Goal: Transaction & Acquisition: Purchase product/service

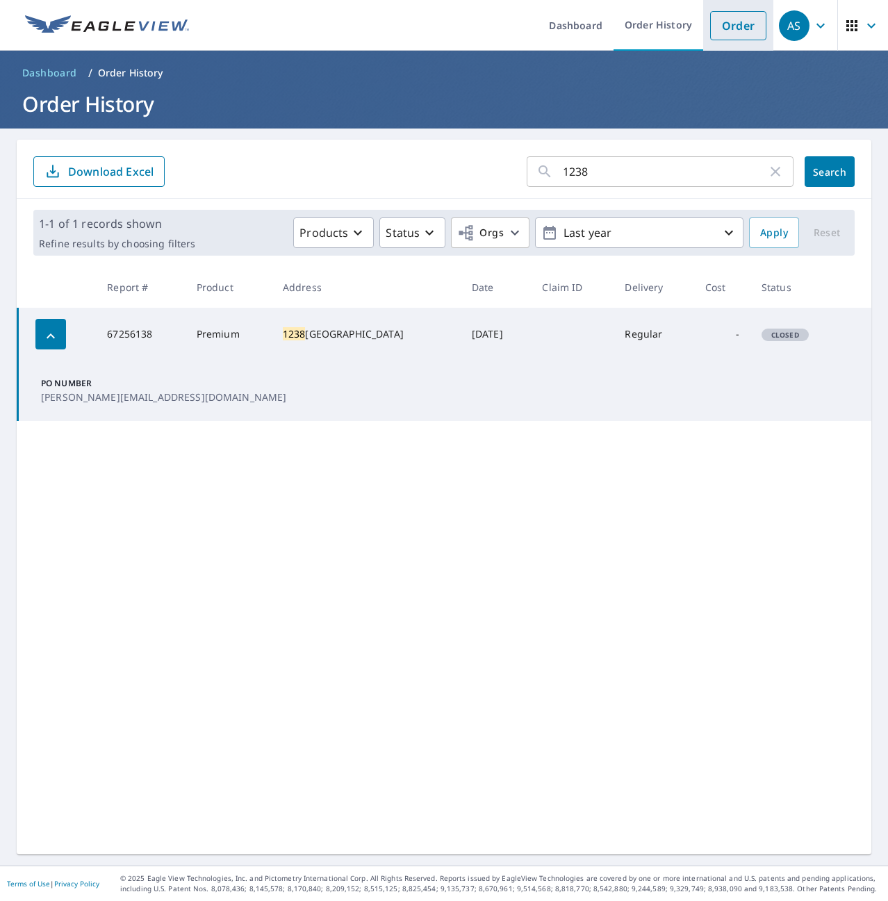
click at [724, 22] on link "Order" at bounding box center [738, 25] width 56 height 29
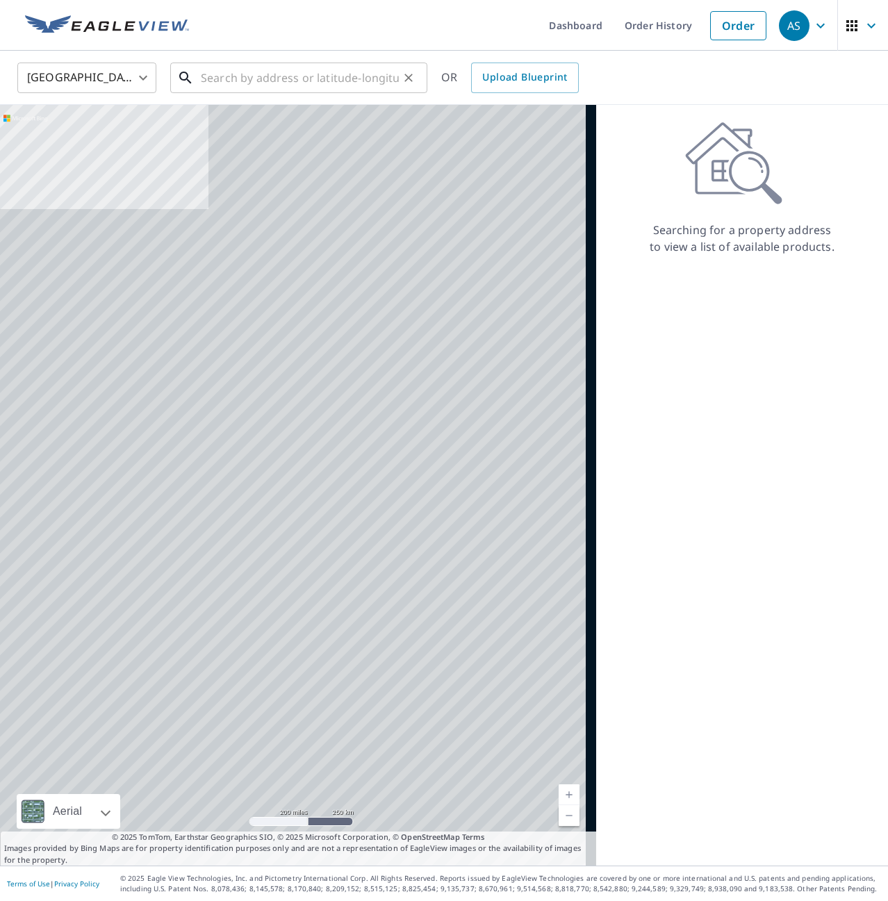
click at [266, 78] on input "text" at bounding box center [300, 77] width 198 height 39
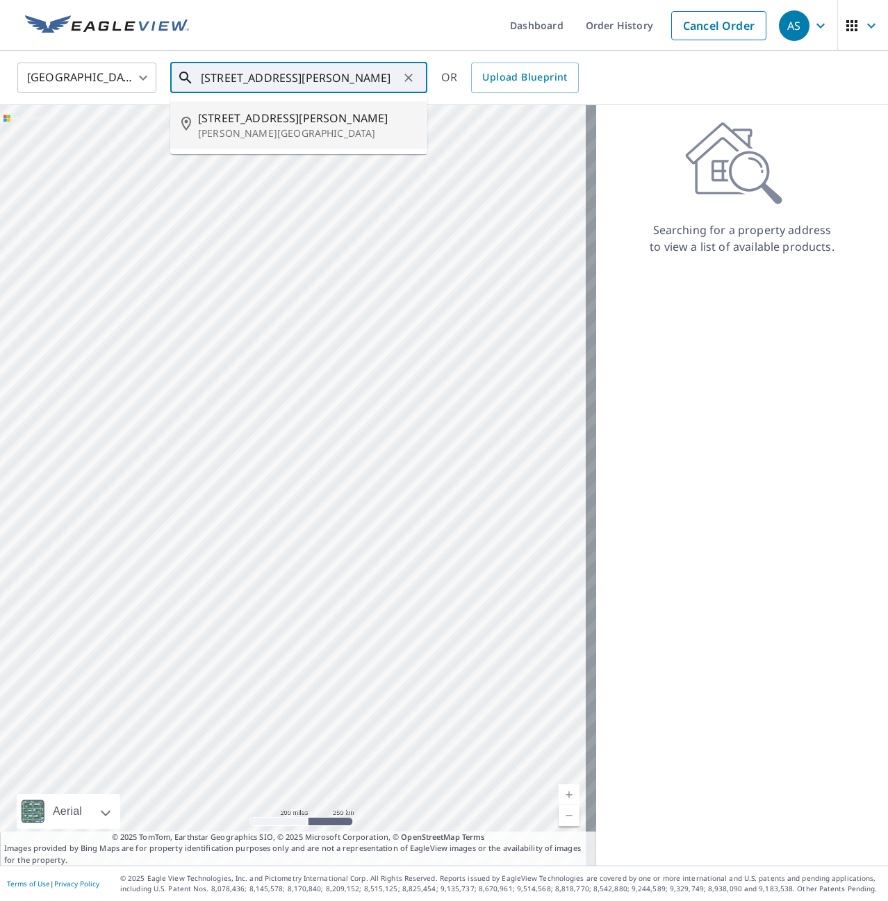
click at [302, 138] on p "[PERSON_NAME][GEOGRAPHIC_DATA]" at bounding box center [307, 133] width 218 height 14
type input "[STREET_ADDRESS][PERSON_NAME][PERSON_NAME]"
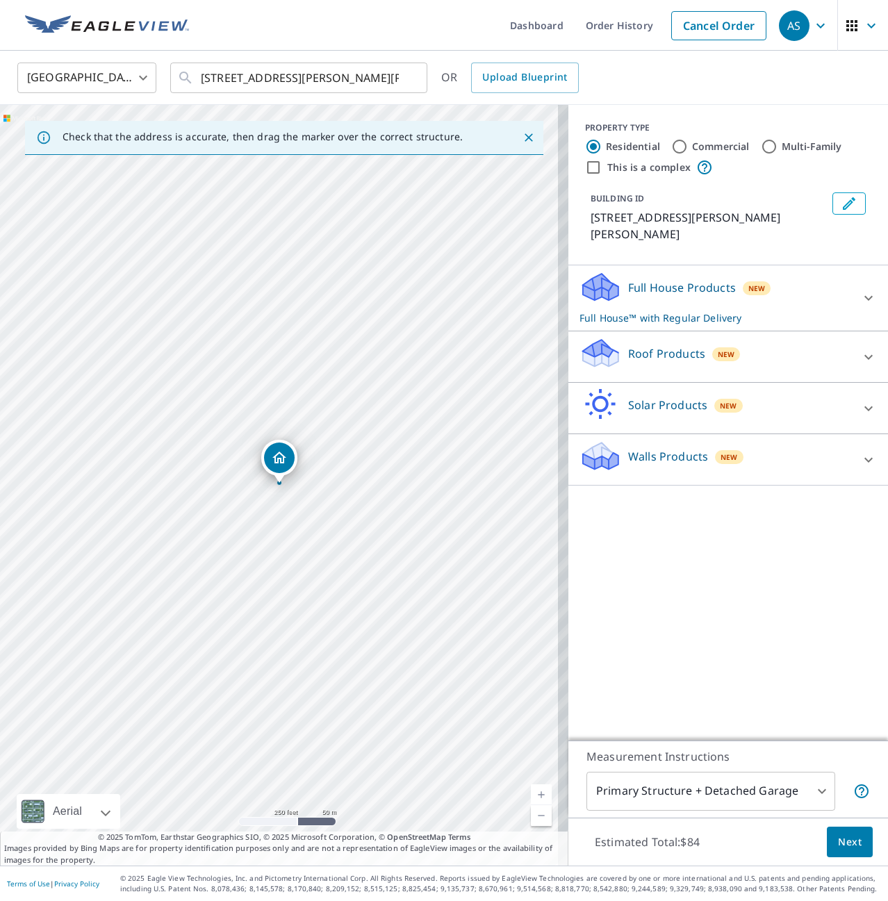
click at [705, 346] on div "Roof Products New" at bounding box center [716, 357] width 272 height 40
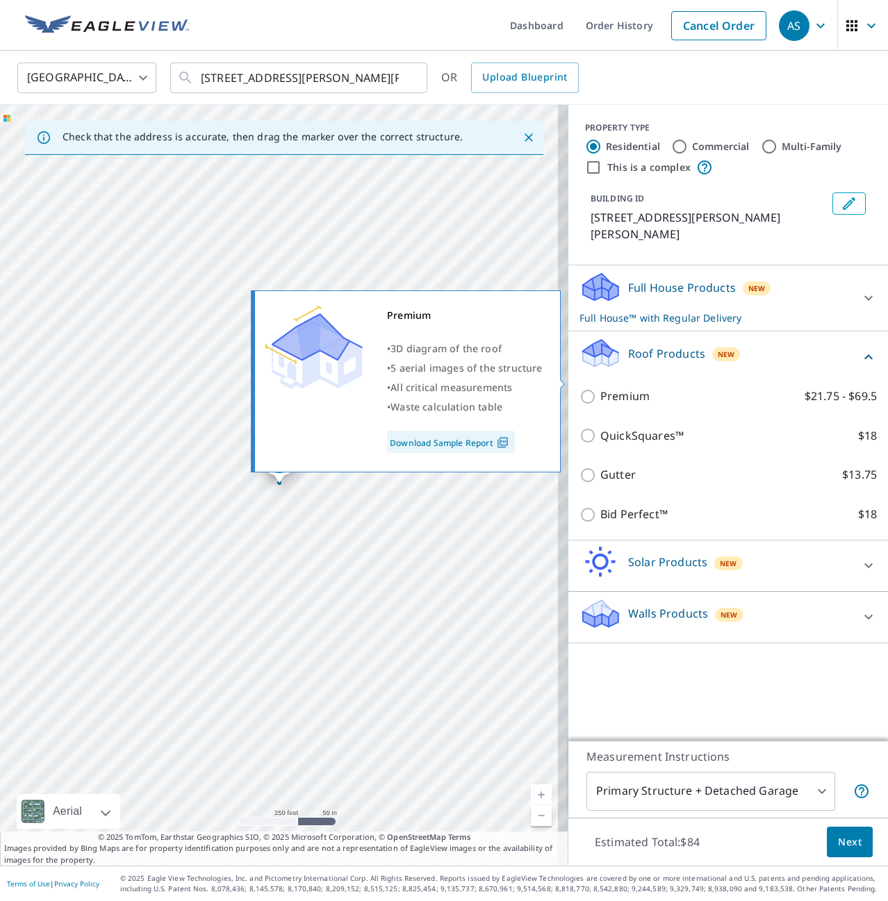
click at [580, 389] on input "Premium $21.75 - $69.5" at bounding box center [590, 397] width 21 height 17
checkbox input "true"
checkbox input "false"
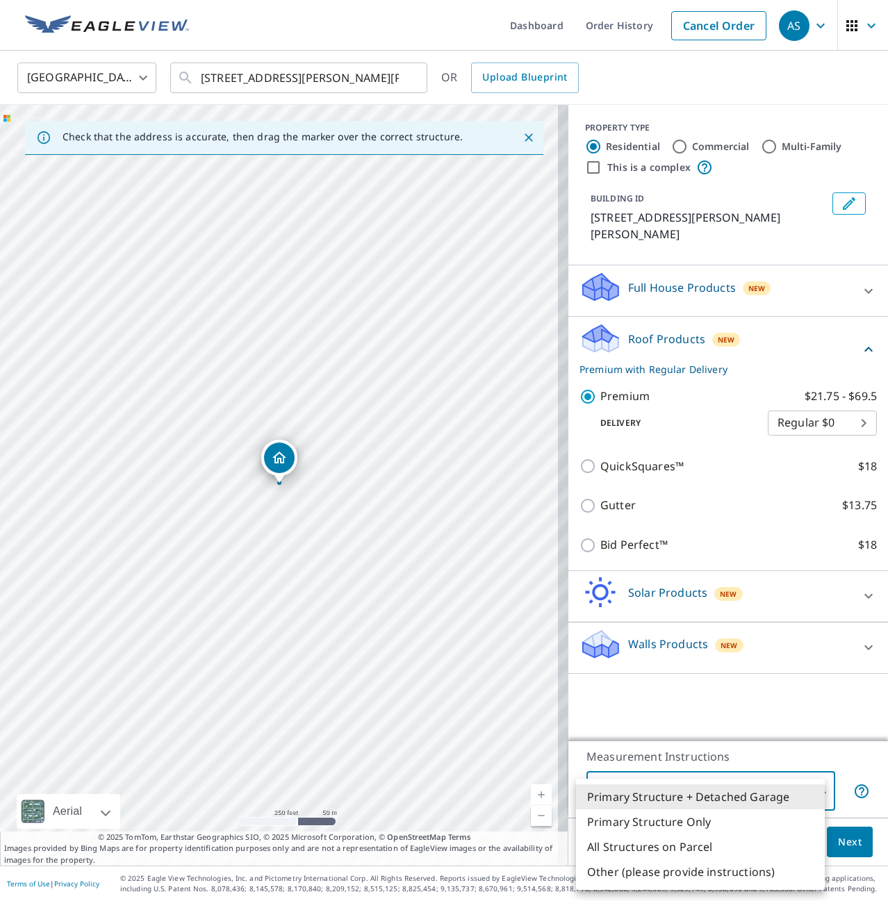
click at [692, 791] on body "AS AS Dashboard Order History Cancel Order AS United States [GEOGRAPHIC_DATA] ​…" at bounding box center [444, 450] width 888 height 901
click at [687, 844] on li "All Structures on Parcel" at bounding box center [700, 847] width 249 height 25
type input "3"
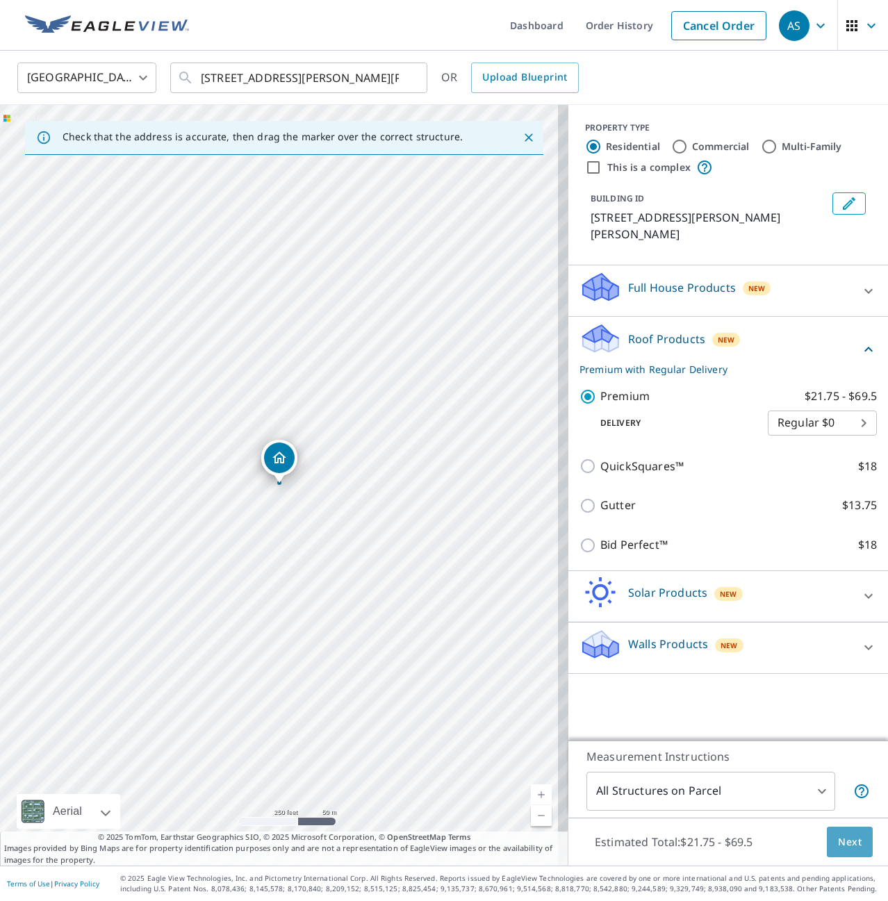
click at [842, 842] on span "Next" at bounding box center [850, 842] width 24 height 17
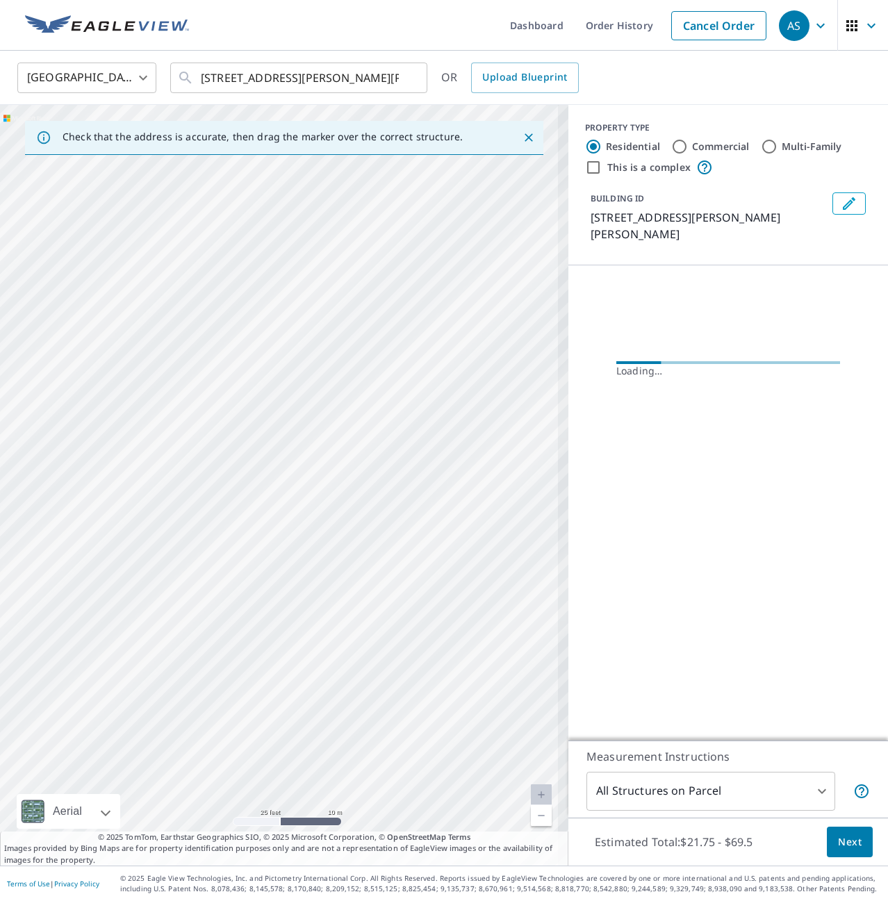
drag, startPoint x: 225, startPoint y: 514, endPoint x: 537, endPoint y: 514, distance: 312.1
click at [533, 514] on div "[STREET_ADDRESS][PERSON_NAME][PERSON_NAME]" at bounding box center [284, 485] width 569 height 761
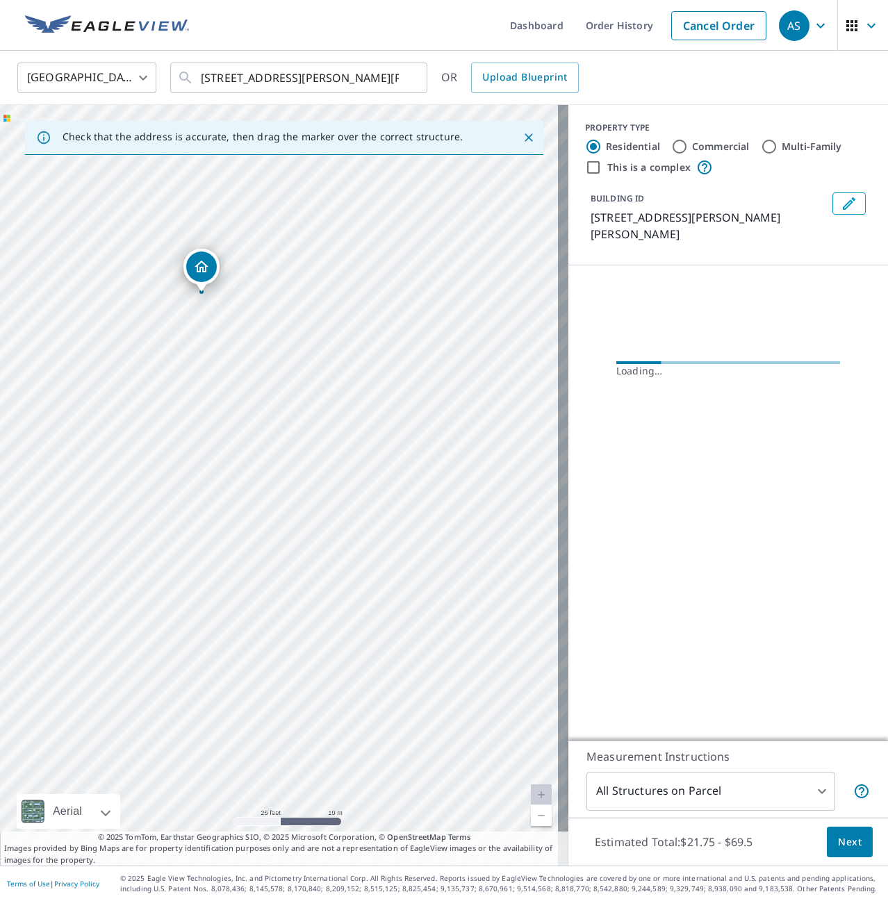
drag, startPoint x: 429, startPoint y: 564, endPoint x: 441, endPoint y: 536, distance: 30.5
click at [524, 545] on div "[STREET_ADDRESS][PERSON_NAME][PERSON_NAME]" at bounding box center [284, 485] width 569 height 761
drag, startPoint x: 307, startPoint y: 436, endPoint x: 409, endPoint y: 473, distance: 108.4
click at [409, 472] on div "[STREET_ADDRESS][PERSON_NAME][PERSON_NAME]" at bounding box center [284, 485] width 569 height 761
click at [307, 338] on div "[STREET_ADDRESS][PERSON_NAME][PERSON_NAME]" at bounding box center [284, 485] width 569 height 761
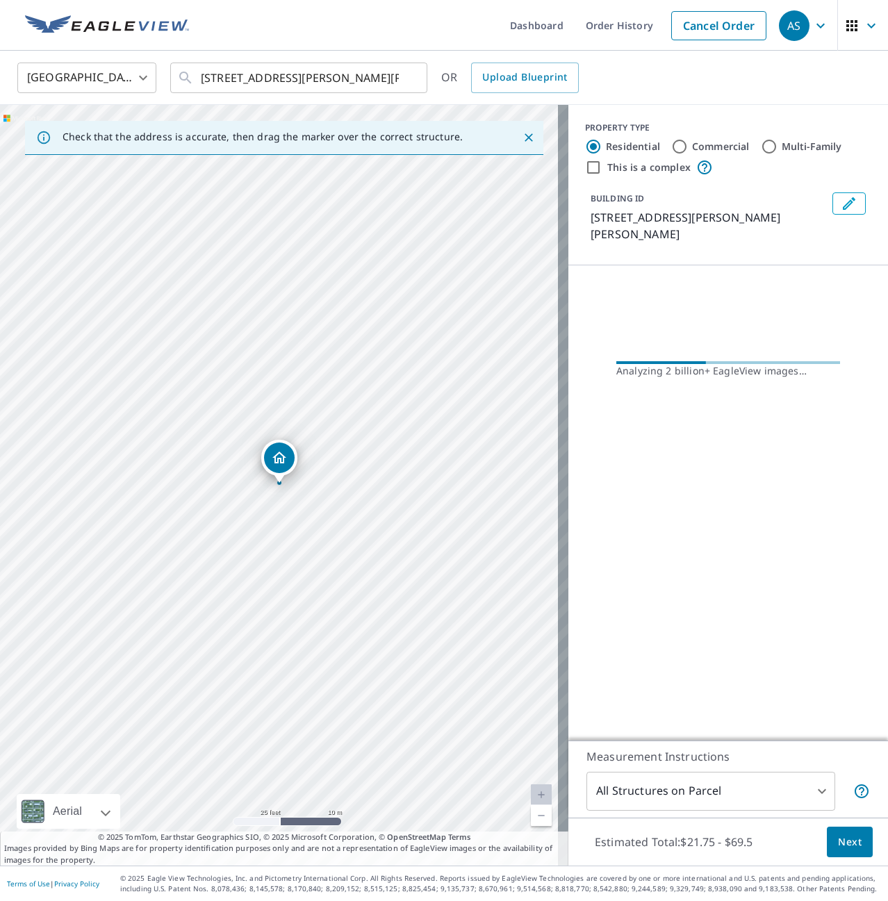
click at [256, 528] on div "[STREET_ADDRESS][PERSON_NAME][PERSON_NAME]" at bounding box center [284, 485] width 569 height 761
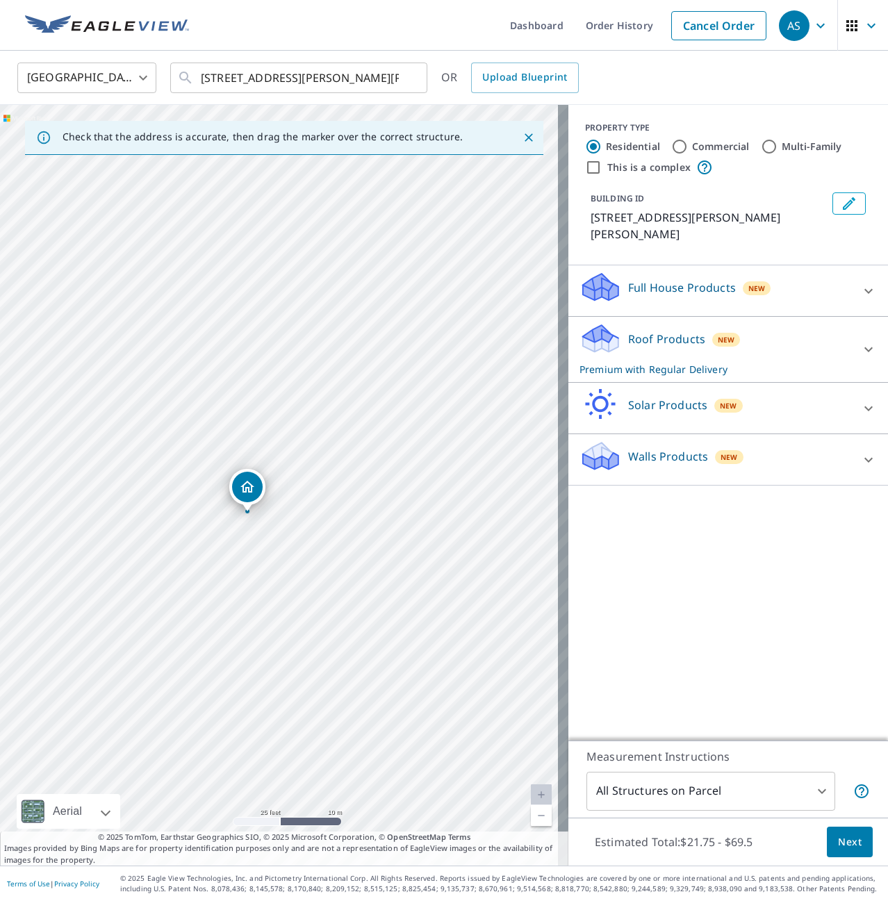
drag, startPoint x: 286, startPoint y: 456, endPoint x: 254, endPoint y: 484, distance: 42.8
click at [664, 331] on p "Roof Products" at bounding box center [666, 339] width 77 height 17
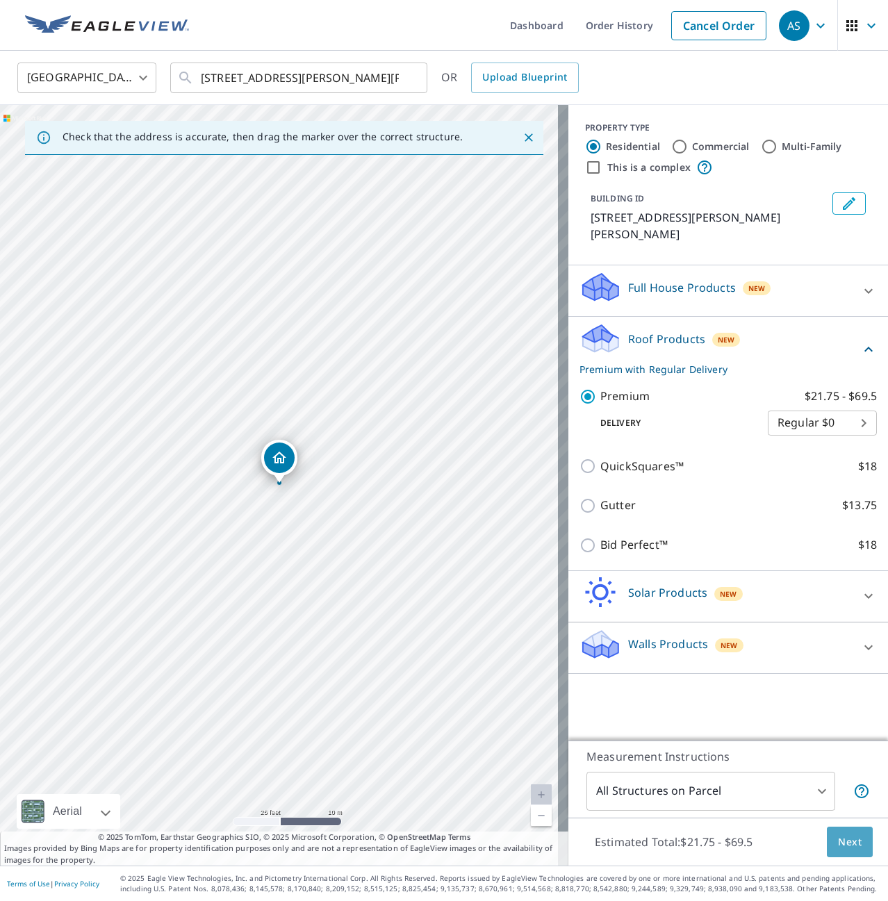
click at [849, 847] on span "Next" at bounding box center [850, 842] width 24 height 17
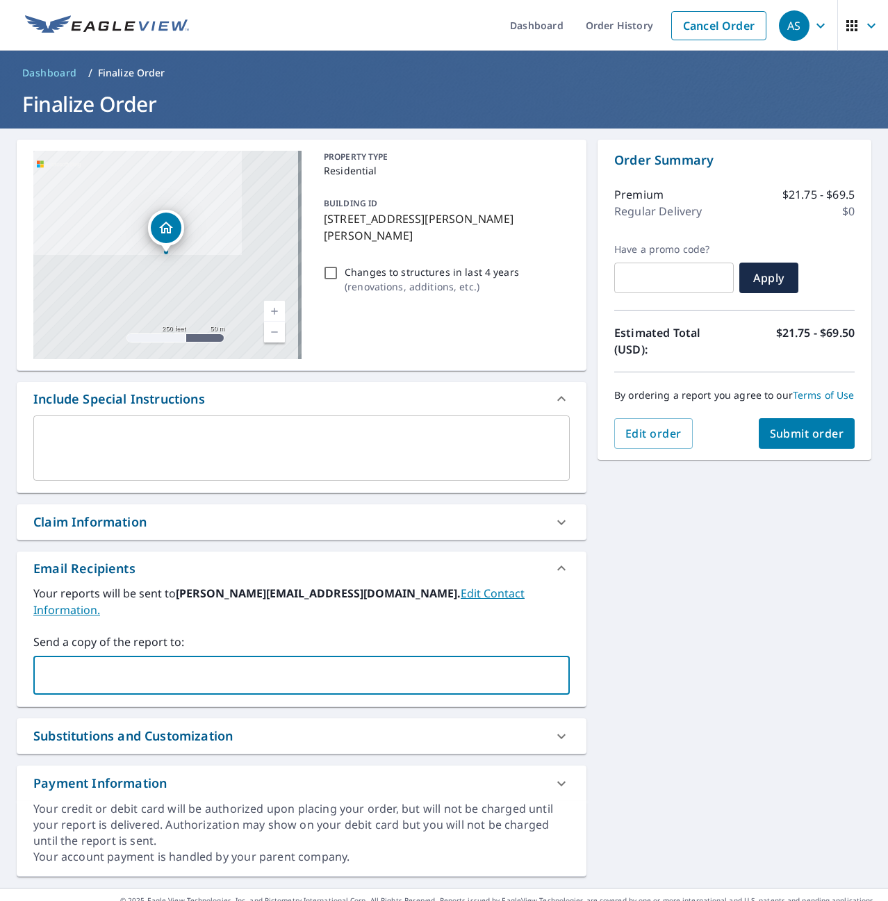
click at [118, 662] on input "text" at bounding box center [291, 675] width 503 height 26
type input "[EMAIL_ADDRESS][DOMAIN_NAME]"
click at [770, 441] on span "Submit order" at bounding box center [807, 433] width 74 height 15
checkbox input "true"
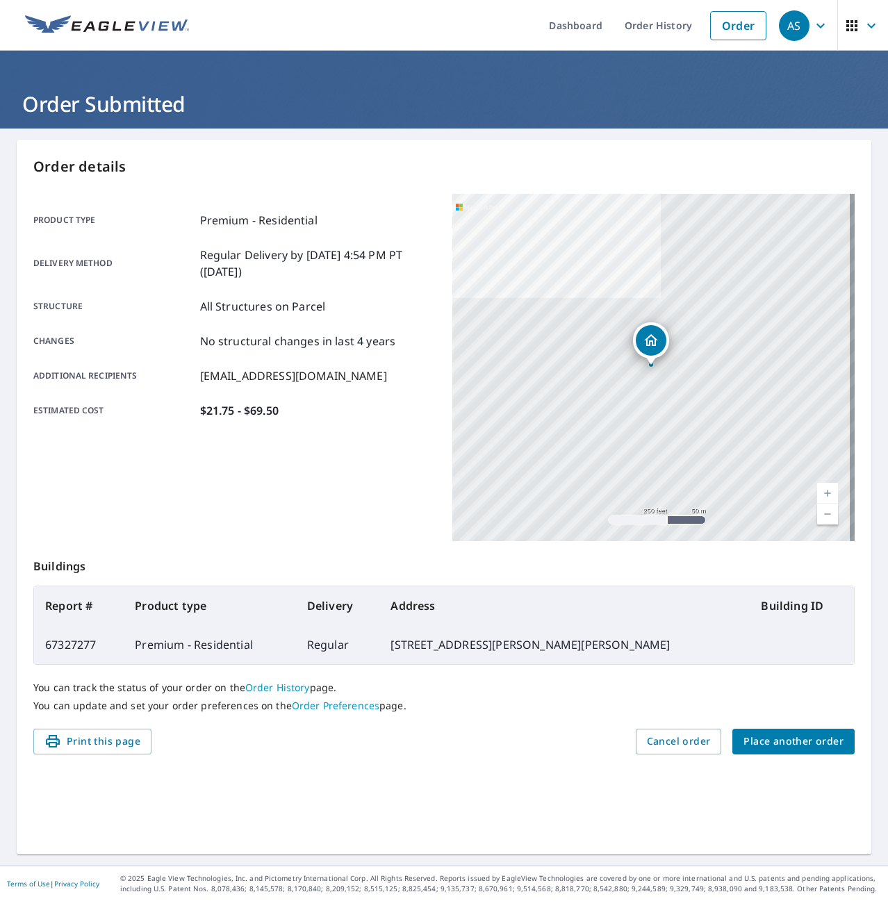
click at [758, 746] on span "Place another order" at bounding box center [794, 741] width 100 height 17
